Goal: Use online tool/utility: Utilize a website feature to perform a specific function

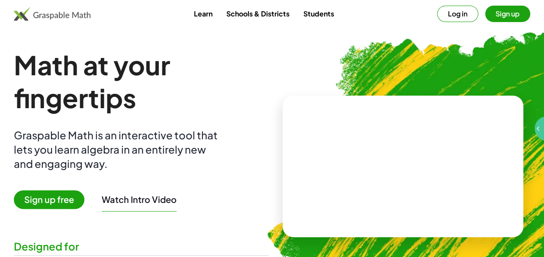
click at [68, 203] on span "Sign up free" at bounding box center [49, 200] width 71 height 19
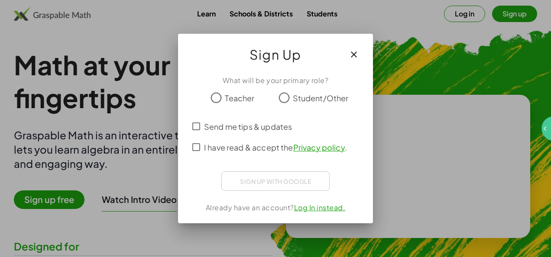
click at [307, 90] on label "Student/Other" at bounding box center [321, 97] width 56 height 17
click at [311, 100] on span "Student/Other" at bounding box center [321, 98] width 56 height 12
drag, startPoint x: 249, startPoint y: 130, endPoint x: 249, endPoint y: 136, distance: 5.2
click at [249, 130] on span "Send me tips & updates" at bounding box center [248, 127] width 88 height 12
click at [252, 146] on span "I have read & accept the Privacy policy ." at bounding box center [275, 148] width 143 height 12
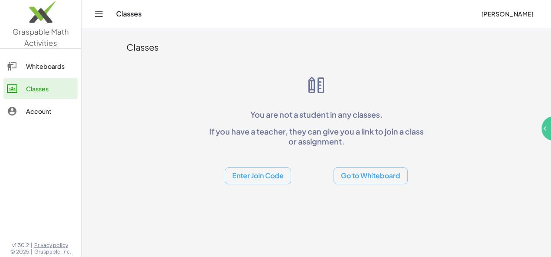
drag, startPoint x: 159, startPoint y: 113, endPoint x: 133, endPoint y: 100, distance: 27.9
click at [154, 108] on div "Classes You are not a student in any classes. If you have a teacher, they can g…" at bounding box center [316, 109] width 390 height 162
click at [65, 53] on div "Whiteboards Classes Account" at bounding box center [40, 89] width 81 height 75
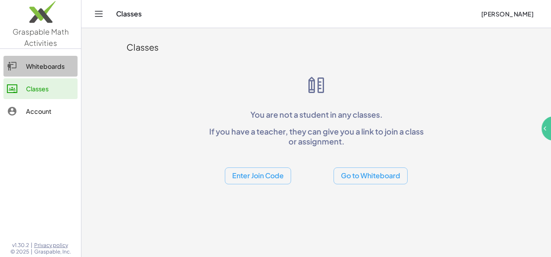
click at [59, 61] on div "Whiteboards" at bounding box center [50, 66] width 48 height 10
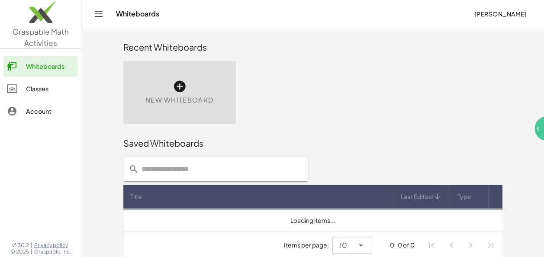
click at [48, 87] on div "Classes" at bounding box center [50, 89] width 48 height 10
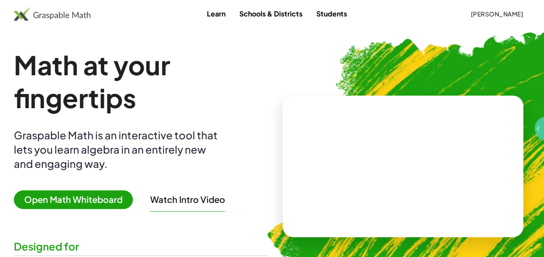
click at [117, 195] on span "Open Math Whiteboard" at bounding box center [73, 200] width 119 height 19
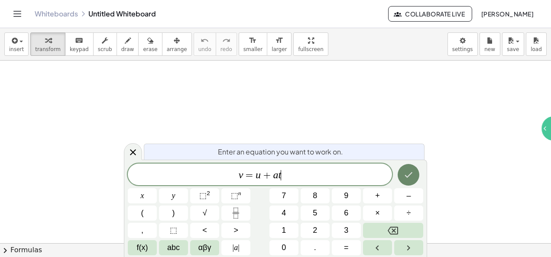
click at [415, 169] on button "Done" at bounding box center [409, 175] width 22 height 22
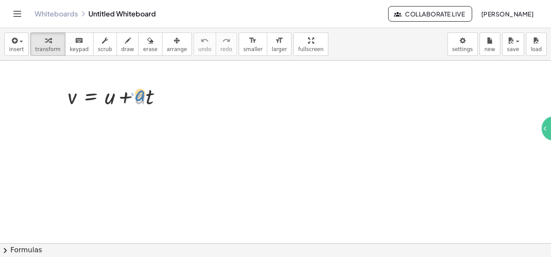
click at [140, 94] on div at bounding box center [118, 95] width 110 height 29
drag, startPoint x: 111, startPoint y: 98, endPoint x: 82, endPoint y: 99, distance: 29.0
click at [82, 99] on div at bounding box center [118, 95] width 110 height 29
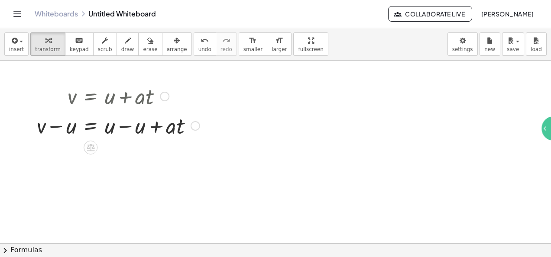
click at [123, 125] on div at bounding box center [118, 124] width 172 height 29
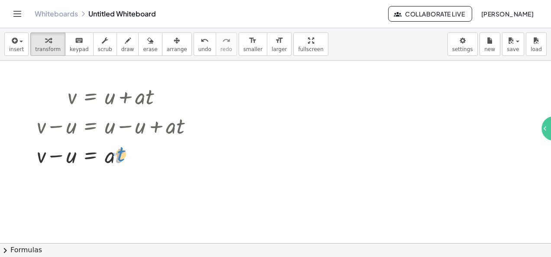
click at [120, 155] on div at bounding box center [118, 154] width 172 height 29
drag, startPoint x: 107, startPoint y: 165, endPoint x: 54, endPoint y: 184, distance: 56.2
click at [54, 185] on div "v = + u + · a · t + v − u = + u − u + · a · t + v − u = + 0 + · a · t · a v = ·…" at bounding box center [275, 244] width 551 height 367
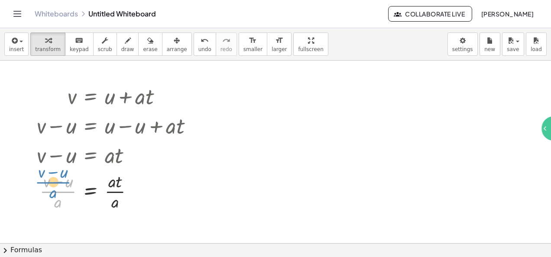
drag, startPoint x: 58, startPoint y: 190, endPoint x: 58, endPoint y: 183, distance: 6.9
click at [58, 183] on div at bounding box center [118, 190] width 172 height 43
click at [121, 49] on span "draw" at bounding box center [127, 49] width 13 height 6
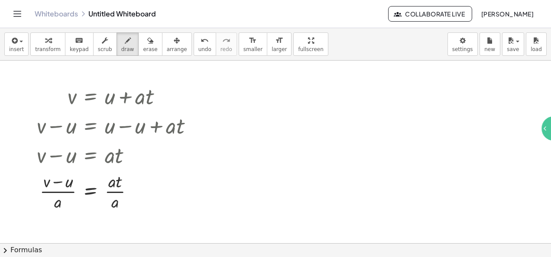
click at [277, 168] on div at bounding box center [275, 244] width 551 height 367
click at [22, 45] on button "insert" at bounding box center [16, 43] width 24 height 23
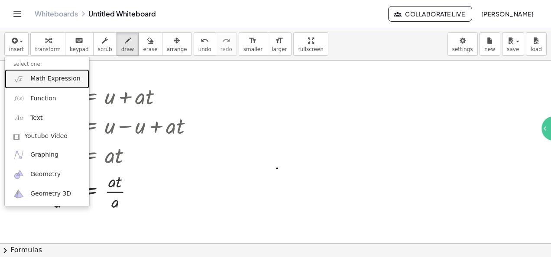
click at [48, 75] on span "Math Expression" at bounding box center [55, 79] width 50 height 9
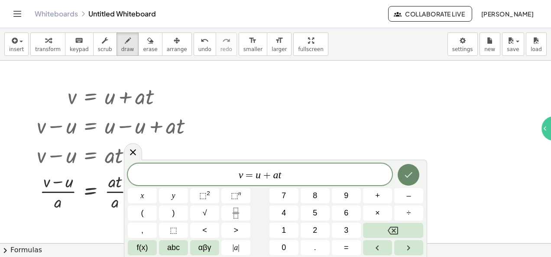
click at [157, 188] on div at bounding box center [142, 195] width 29 height 15
click at [417, 171] on button "Done" at bounding box center [409, 175] width 22 height 22
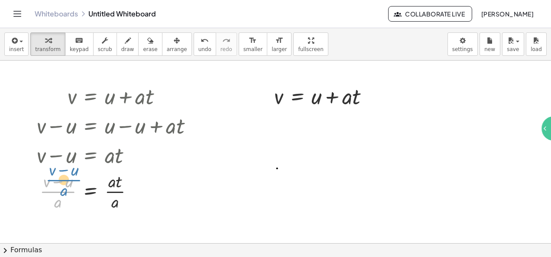
drag, startPoint x: 71, startPoint y: 194, endPoint x: 74, endPoint y: 189, distance: 5.6
click at [74, 189] on div at bounding box center [118, 190] width 172 height 43
click at [117, 196] on div at bounding box center [118, 190] width 172 height 43
drag, startPoint x: 65, startPoint y: 184, endPoint x: 60, endPoint y: 180, distance: 5.9
click at [60, 180] on div at bounding box center [118, 190] width 172 height 43
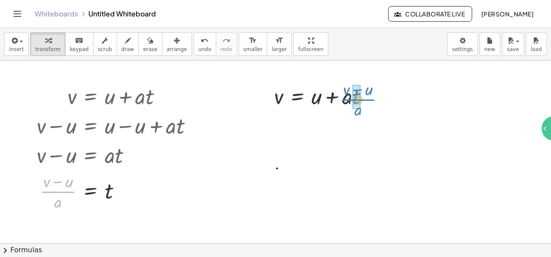
drag, startPoint x: 62, startPoint y: 190, endPoint x: 361, endPoint y: 97, distance: 312.4
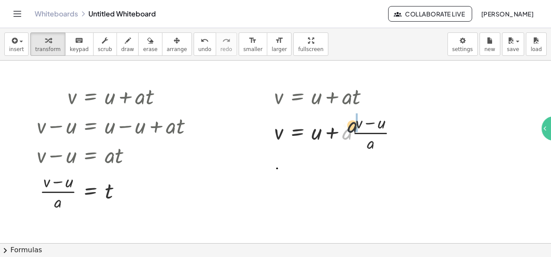
drag, startPoint x: 349, startPoint y: 133, endPoint x: 355, endPoint y: 125, distance: 9.6
click at [355, 125] on div at bounding box center [339, 131] width 139 height 43
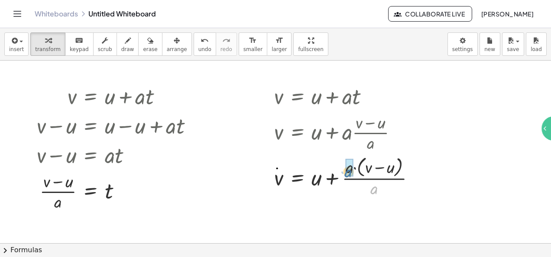
drag, startPoint x: 372, startPoint y: 188, endPoint x: 347, endPoint y: 171, distance: 30.5
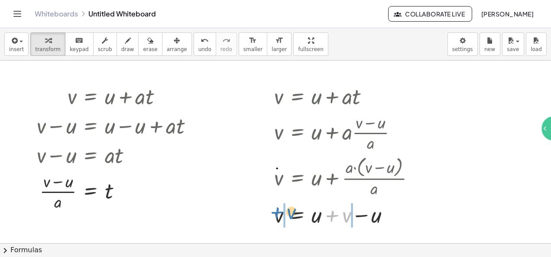
drag, startPoint x: 344, startPoint y: 217, endPoint x: 288, endPoint y: 215, distance: 56.4
click at [288, 215] on div at bounding box center [348, 214] width 156 height 29
click at [267, 214] on div at bounding box center [335, 214] width 190 height 29
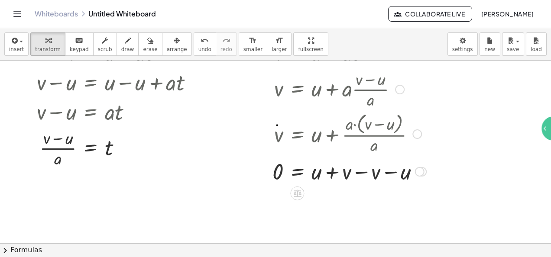
click at [358, 171] on div at bounding box center [349, 170] width 162 height 29
click at [337, 168] on div at bounding box center [347, 170] width 158 height 29
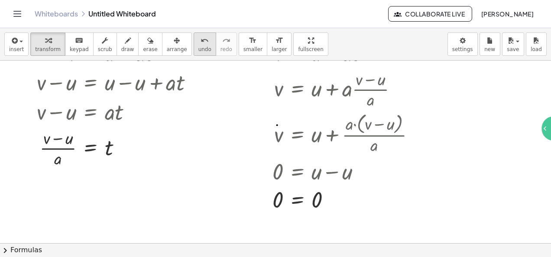
click at [194, 46] on button "undo undo" at bounding box center [205, 43] width 23 height 23
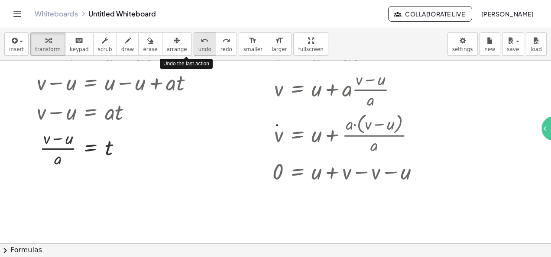
click at [194, 47] on button "undo undo" at bounding box center [205, 43] width 23 height 23
click at [198, 51] on span "undo" at bounding box center [204, 49] width 13 height 6
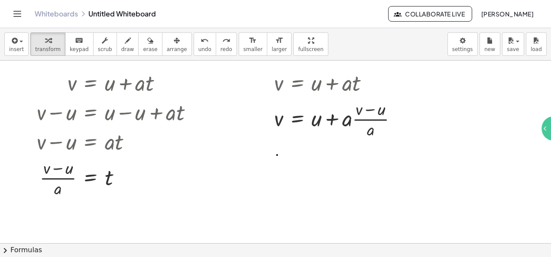
scroll to position [0, 0]
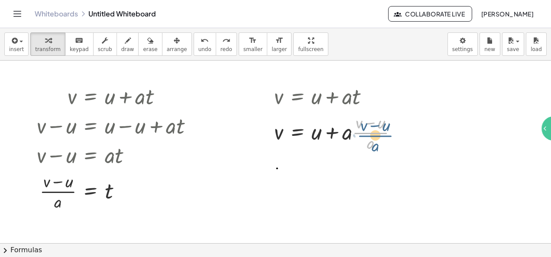
drag, startPoint x: 353, startPoint y: 133, endPoint x: 345, endPoint y: 129, distance: 9.1
click at [351, 131] on div at bounding box center [339, 131] width 139 height 43
drag, startPoint x: 372, startPoint y: 142, endPoint x: 352, endPoint y: 132, distance: 22.5
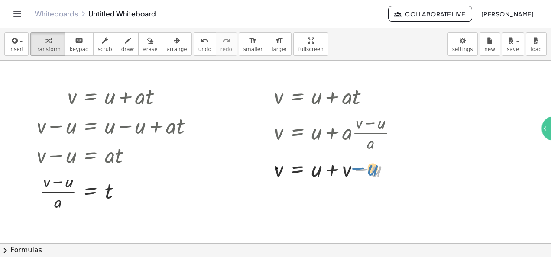
drag, startPoint x: 337, startPoint y: 171, endPoint x: 348, endPoint y: 168, distance: 11.1
click at [348, 168] on div at bounding box center [339, 168] width 139 height 29
click at [342, 168] on div at bounding box center [339, 168] width 139 height 29
click at [194, 45] on button "undo undo" at bounding box center [205, 43] width 23 height 23
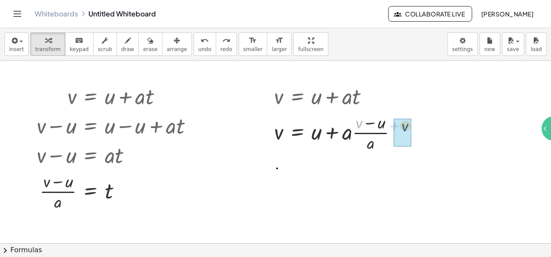
drag, startPoint x: 362, startPoint y: 123, endPoint x: 408, endPoint y: 126, distance: 46.5
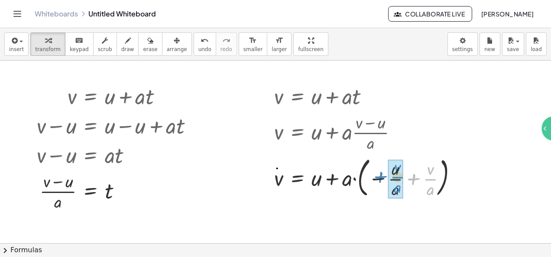
drag, startPoint x: 431, startPoint y: 178, endPoint x: 404, endPoint y: 173, distance: 27.2
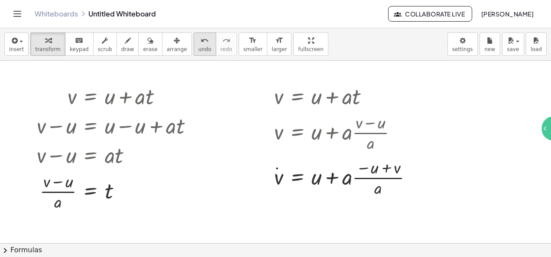
click at [195, 45] on button "undo undo" at bounding box center [205, 43] width 23 height 23
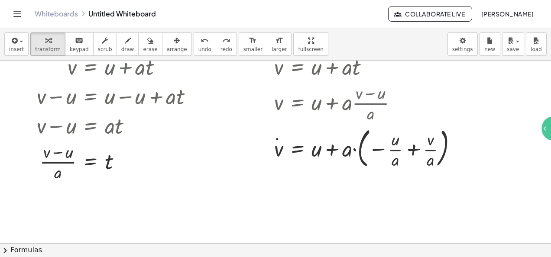
scroll to position [43, 0]
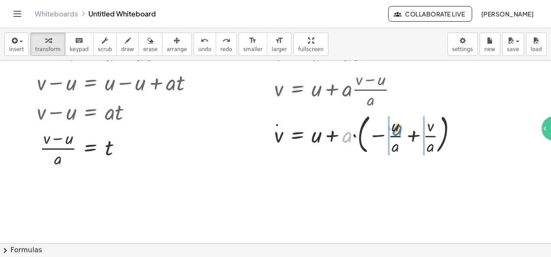
drag, startPoint x: 343, startPoint y: 139, endPoint x: 389, endPoint y: 129, distance: 46.9
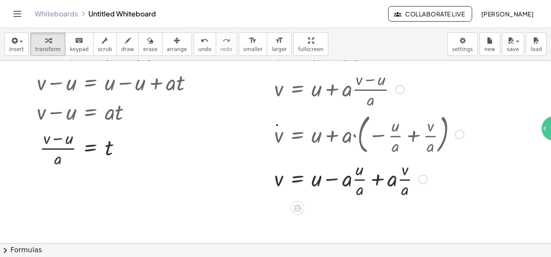
click at [406, 181] on div at bounding box center [369, 178] width 198 height 43
drag, startPoint x: 404, startPoint y: 180, endPoint x: 298, endPoint y: 183, distance: 106.6
click at [293, 183] on div at bounding box center [369, 178] width 198 height 43
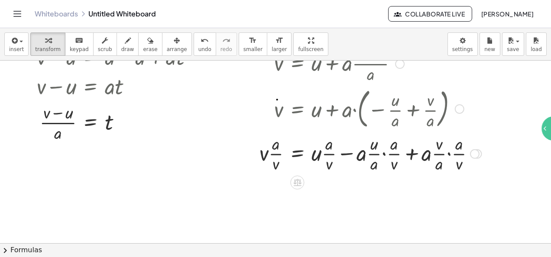
scroll to position [87, 0]
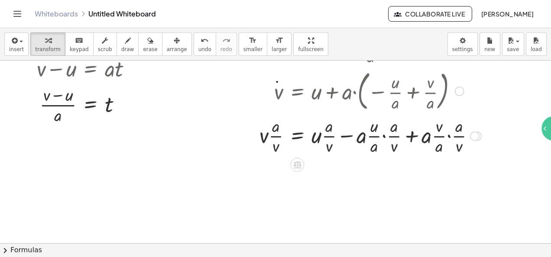
click at [379, 134] on div at bounding box center [370, 134] width 230 height 43
click at [398, 139] on div at bounding box center [370, 134] width 230 height 43
drag, startPoint x: 394, startPoint y: 123, endPoint x: 373, endPoint y: 146, distance: 31.6
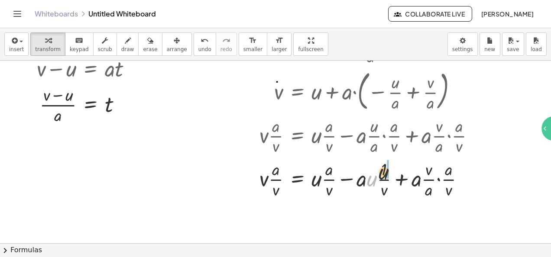
drag, startPoint x: 381, startPoint y: 173, endPoint x: 385, endPoint y: 171, distance: 4.7
click at [385, 171] on div at bounding box center [370, 178] width 230 height 43
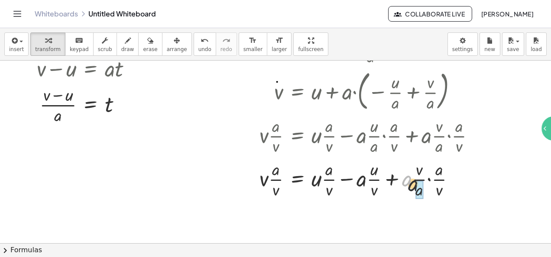
drag, startPoint x: 408, startPoint y: 182, endPoint x: 415, endPoint y: 187, distance: 8.1
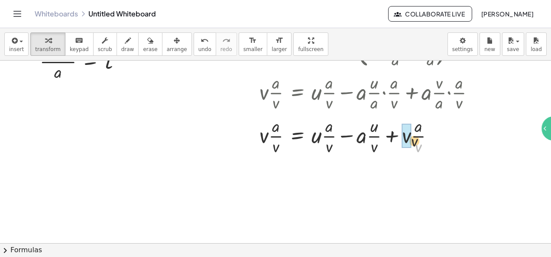
drag, startPoint x: 412, startPoint y: 140, endPoint x: 408, endPoint y: 137, distance: 5.2
click at [277, 130] on div at bounding box center [370, 135] width 230 height 43
drag, startPoint x: 265, startPoint y: 137, endPoint x: 270, endPoint y: 132, distance: 8.0
click at [270, 132] on div at bounding box center [370, 135] width 230 height 43
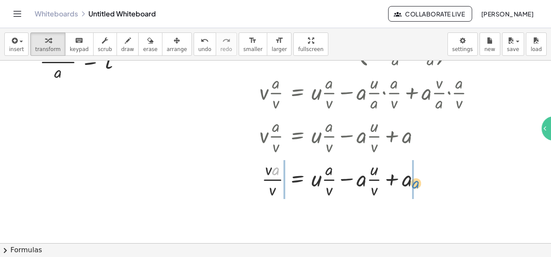
drag, startPoint x: 275, startPoint y: 130, endPoint x: 413, endPoint y: 141, distance: 138.2
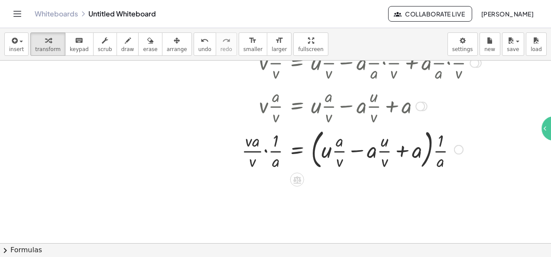
scroll to position [173, 0]
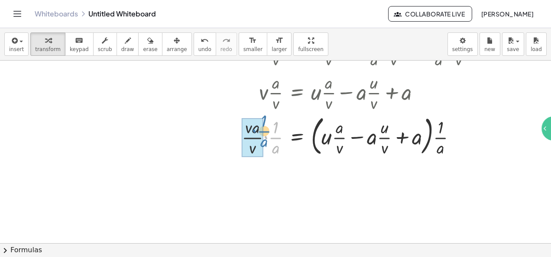
drag, startPoint x: 274, startPoint y: 138, endPoint x: 282, endPoint y: 127, distance: 13.6
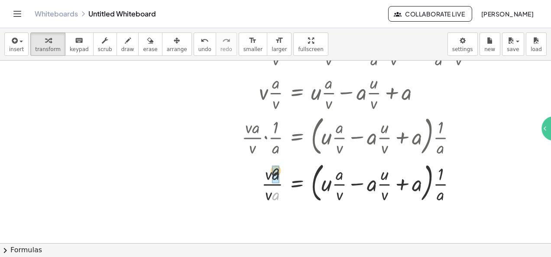
drag, startPoint x: 276, startPoint y: 197, endPoint x: 276, endPoint y: 181, distance: 15.6
drag, startPoint x: 275, startPoint y: 191, endPoint x: 455, endPoint y: 189, distance: 180.6
click at [455, 189] on div at bounding box center [361, 182] width 248 height 47
drag, startPoint x: 276, startPoint y: 188, endPoint x: 268, endPoint y: 194, distance: 10.5
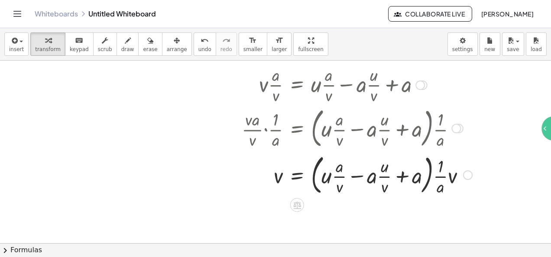
scroll to position [183, 0]
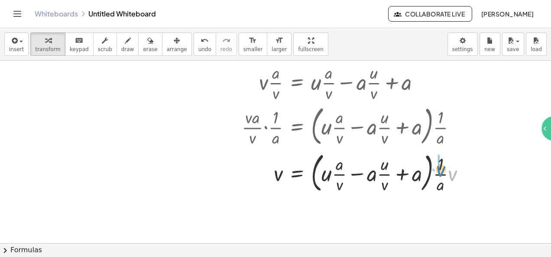
drag, startPoint x: 451, startPoint y: 177, endPoint x: 440, endPoint y: 172, distance: 12.5
click at [440, 172] on div at bounding box center [361, 172] width 248 height 47
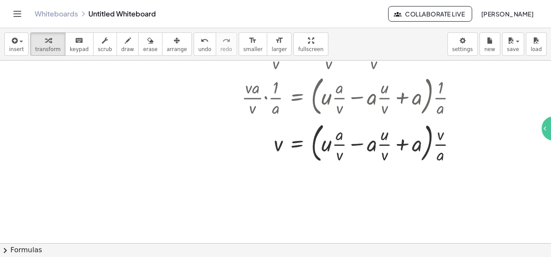
scroll to position [227, 0]
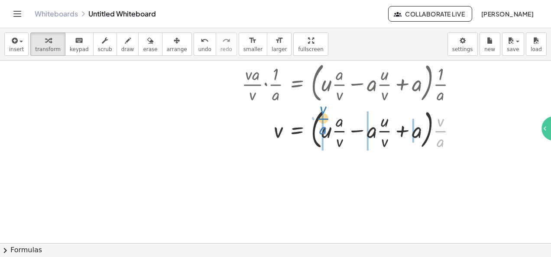
drag, startPoint x: 443, startPoint y: 132, endPoint x: 325, endPoint y: 120, distance: 118.1
click at [325, 120] on div at bounding box center [361, 129] width 248 height 47
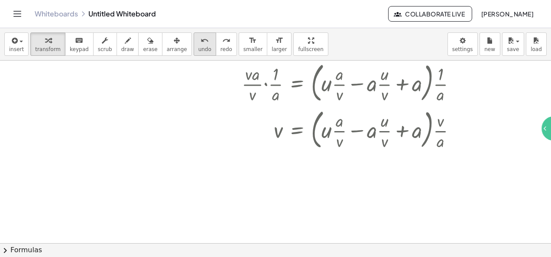
click at [201, 36] on icon "undo" at bounding box center [205, 41] width 8 height 10
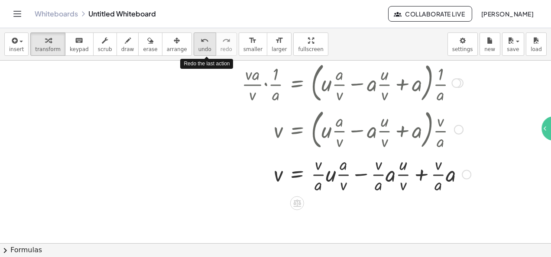
click at [198, 49] on span "undo" at bounding box center [204, 49] width 13 height 6
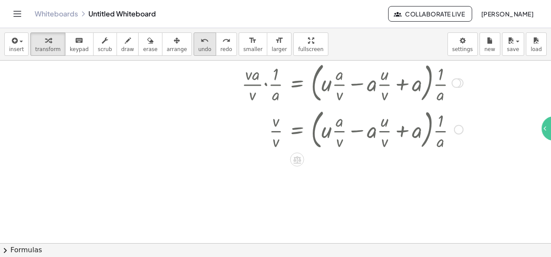
click at [198, 49] on span "undo" at bounding box center [204, 49] width 13 height 6
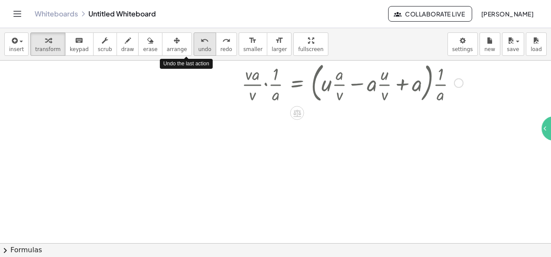
click at [198, 47] on span "undo" at bounding box center [204, 49] width 13 height 6
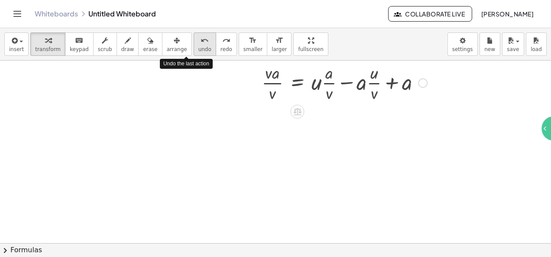
click at [198, 47] on span "undo" at bounding box center [204, 49] width 13 height 6
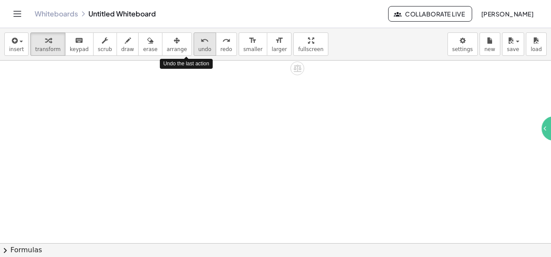
click at [198, 47] on span "undo" at bounding box center [204, 49] width 13 height 6
click at [222, 43] on icon "redo" at bounding box center [226, 41] width 8 height 10
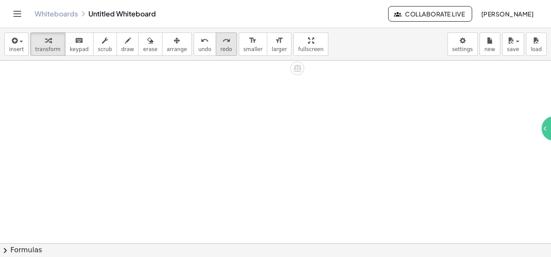
click at [220, 47] on span "redo" at bounding box center [226, 49] width 12 height 6
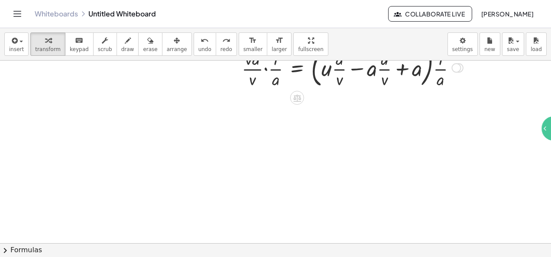
click at [0, 50] on html "Graspable Math Activities Whiteboards Classes Account v1.30.2 | Privacy policy …" at bounding box center [275, 128] width 551 height 257
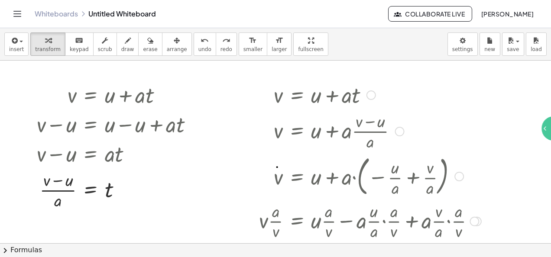
scroll to position [0, 0]
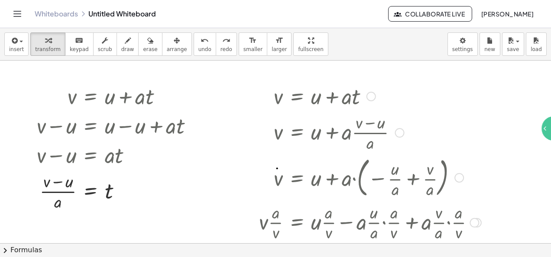
click at [360, 110] on div at bounding box center [361, 131] width 248 height 43
click at [373, 86] on div at bounding box center [361, 95] width 248 height 29
click at [370, 97] on div at bounding box center [371, 97] width 10 height 10
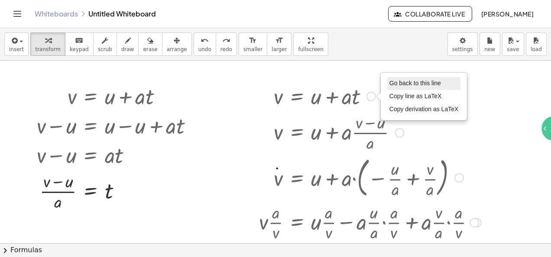
click at [389, 80] on span "Go back to this line" at bounding box center [415, 83] width 52 height 7
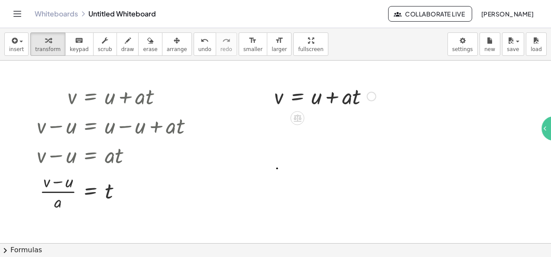
click at [321, 99] on div at bounding box center [325, 95] width 110 height 29
click at [319, 100] on div at bounding box center [325, 95] width 110 height 29
click at [24, 41] on button "insert" at bounding box center [16, 43] width 24 height 23
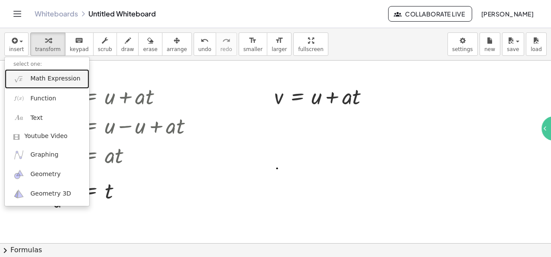
click at [43, 82] on span "Math Expression" at bounding box center [55, 79] width 50 height 9
